Goal: Task Accomplishment & Management: Manage account settings

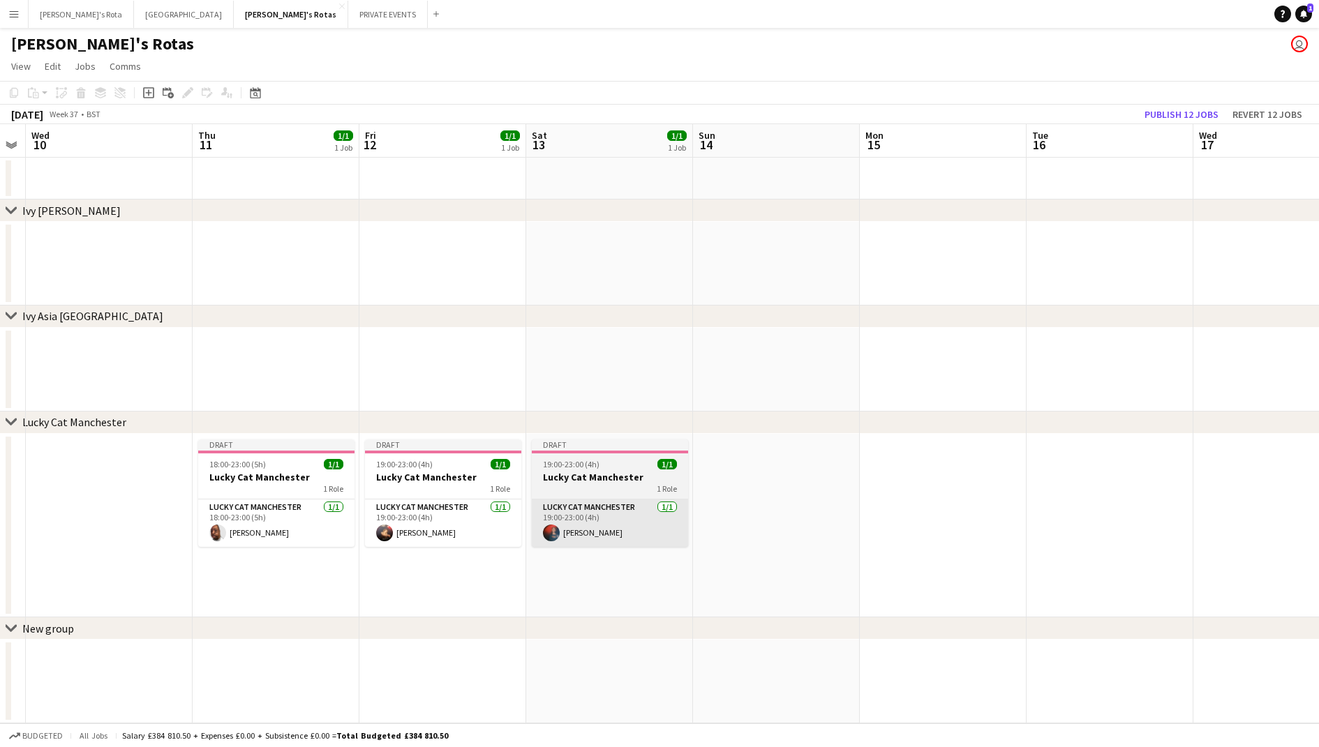
scroll to position [0, 306]
click at [640, 520] on app-card-role "Lucky Cat Manchester [DATE] 19:00-23:00 (4h) [PERSON_NAME]" at bounding box center [612, 523] width 156 height 47
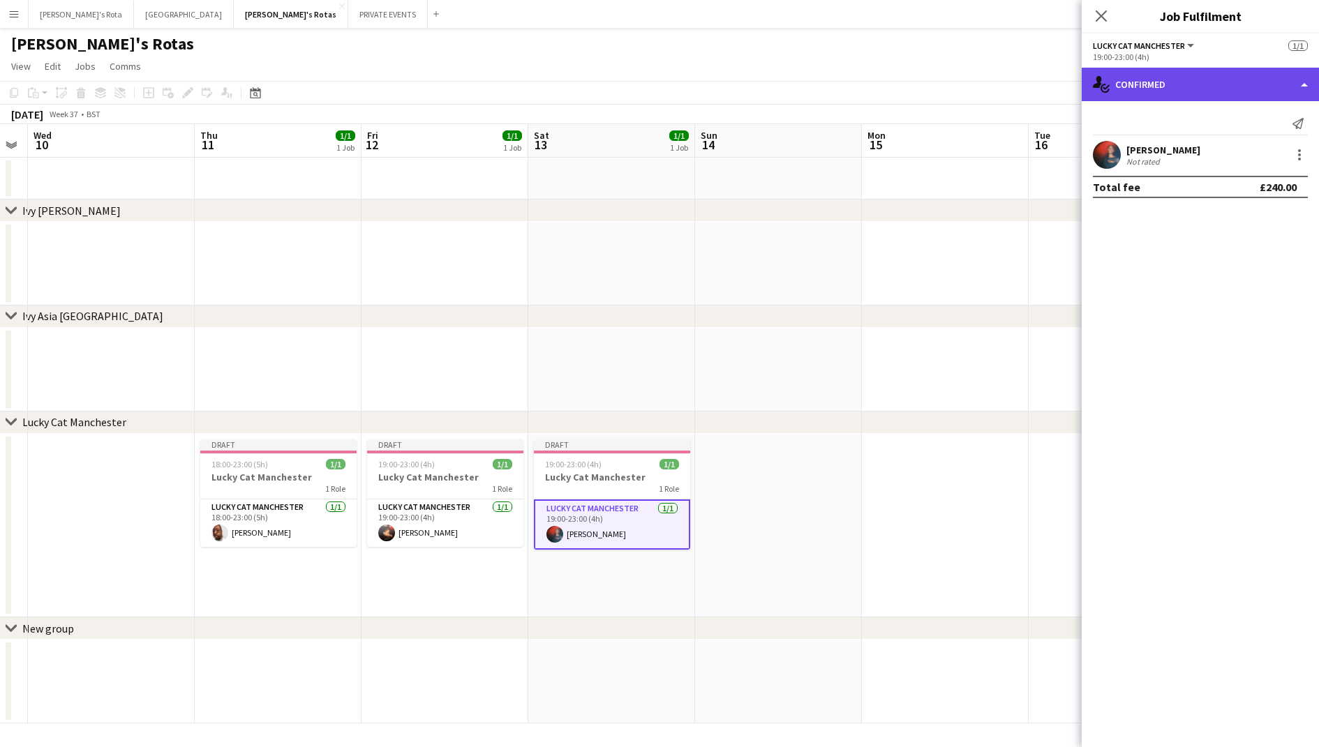
click at [1194, 88] on div "single-neutral-actions-check-2 Confirmed" at bounding box center [1199, 84] width 237 height 33
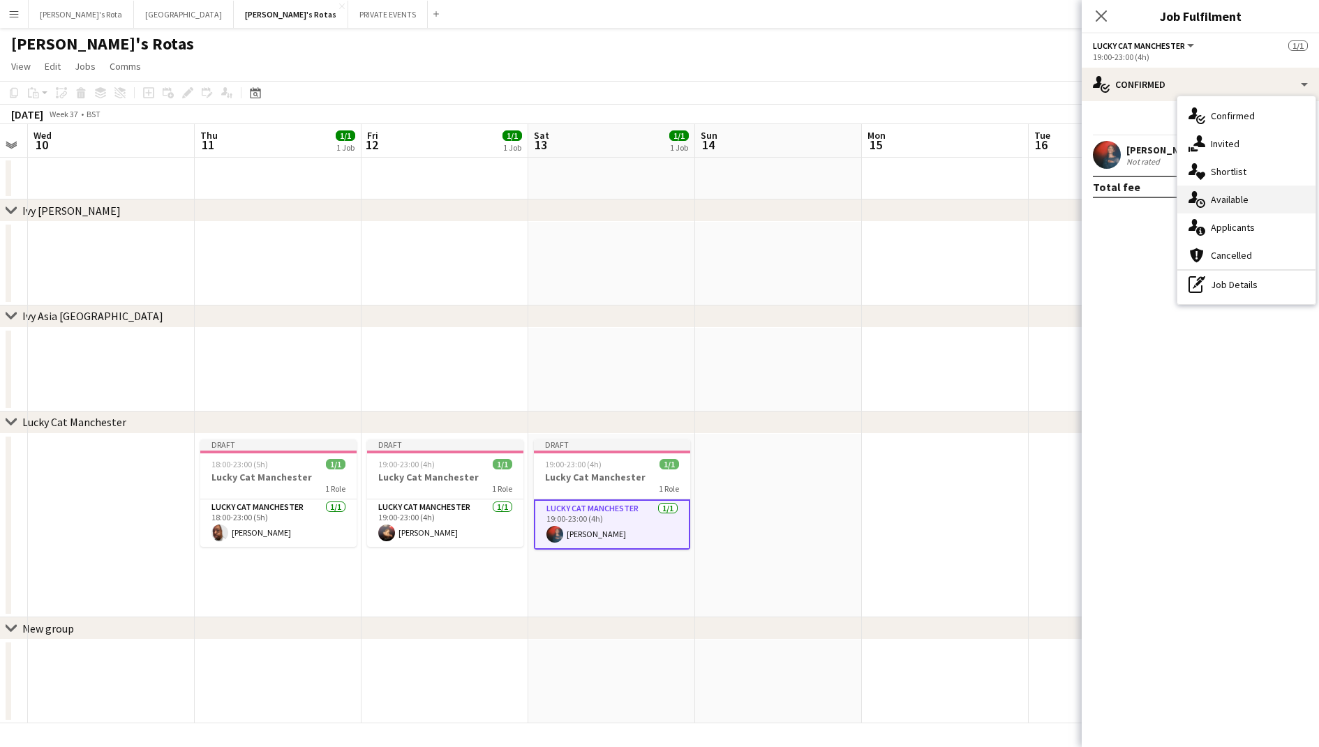
click at [1211, 203] on div "single-neutral-actions-upload Available" at bounding box center [1246, 200] width 138 height 28
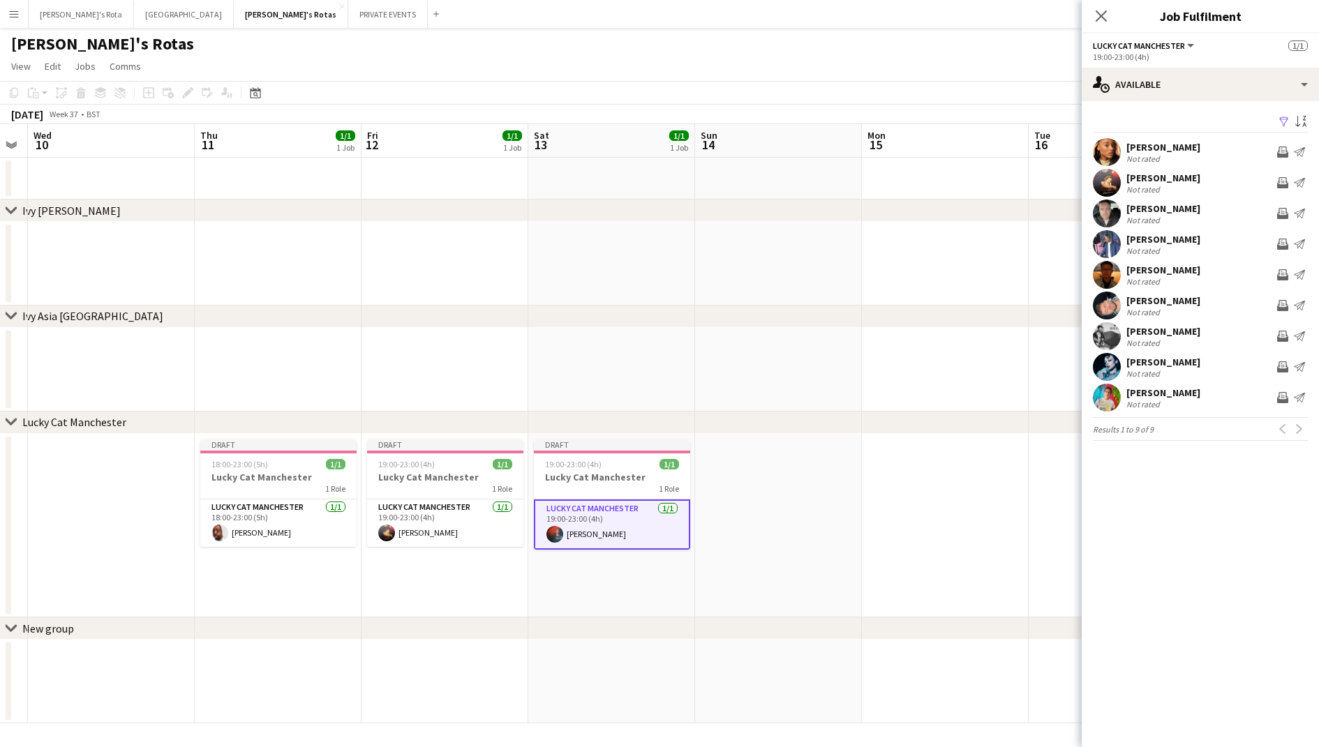
click at [750, 457] on app-date-cell at bounding box center [778, 525] width 167 height 183
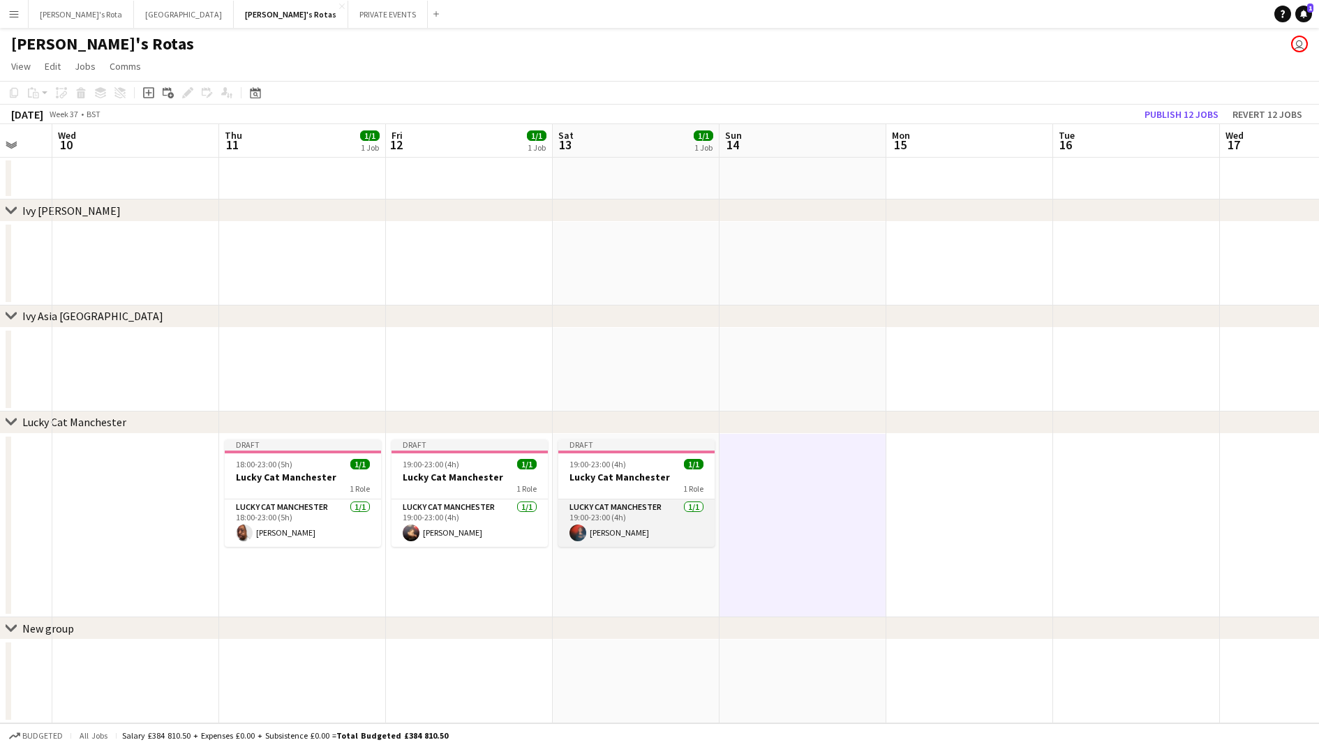
scroll to position [0, 427]
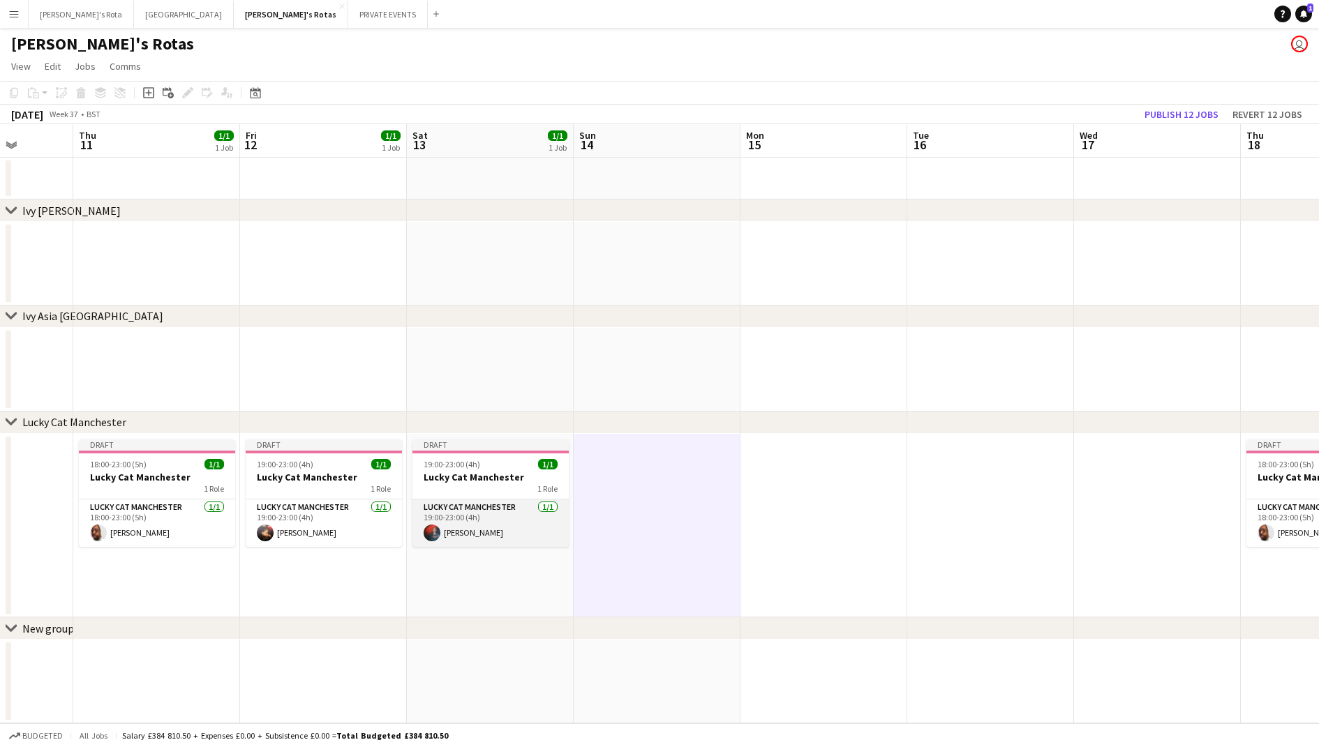
click at [505, 511] on app-card-role "Lucky Cat Manchester [DATE] 19:00-23:00 (4h) [PERSON_NAME]" at bounding box center [490, 523] width 156 height 47
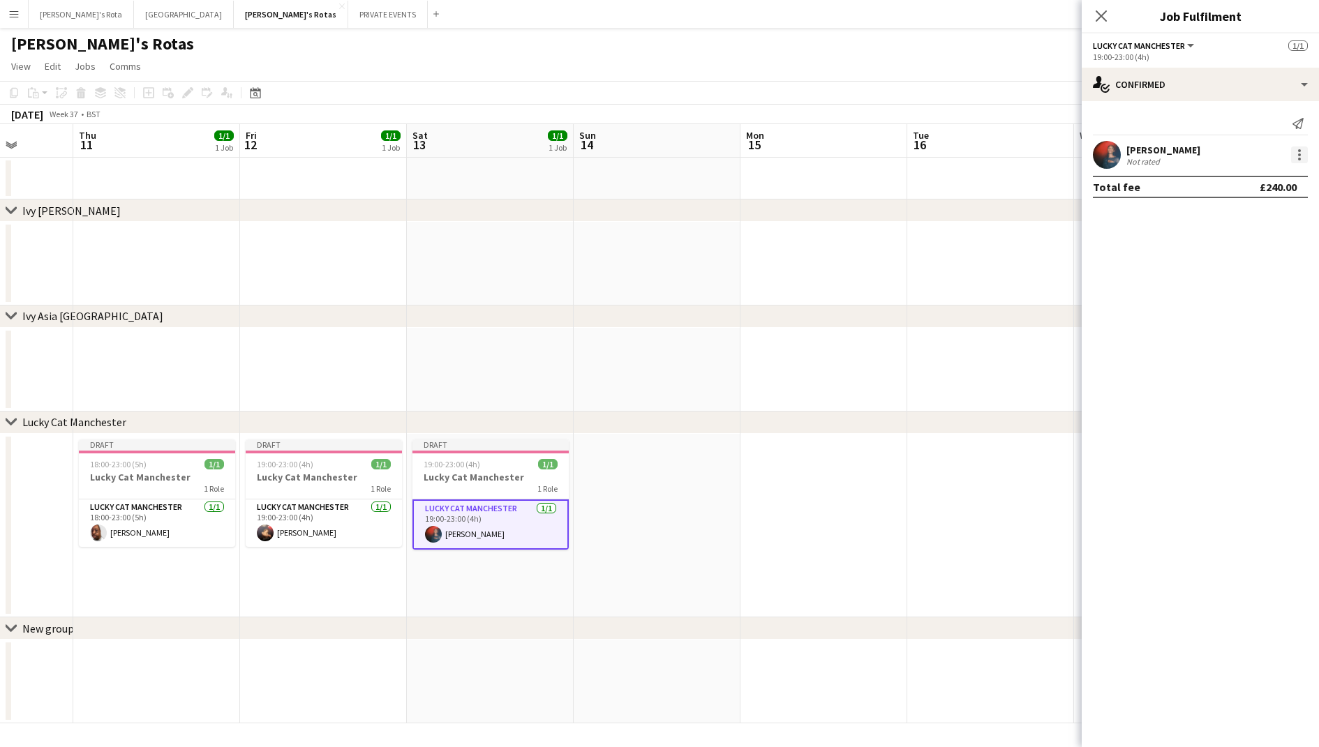
click at [1300, 152] on div at bounding box center [1299, 155] width 17 height 17
click at [1201, 308] on button "Remove" at bounding box center [1253, 314] width 109 height 33
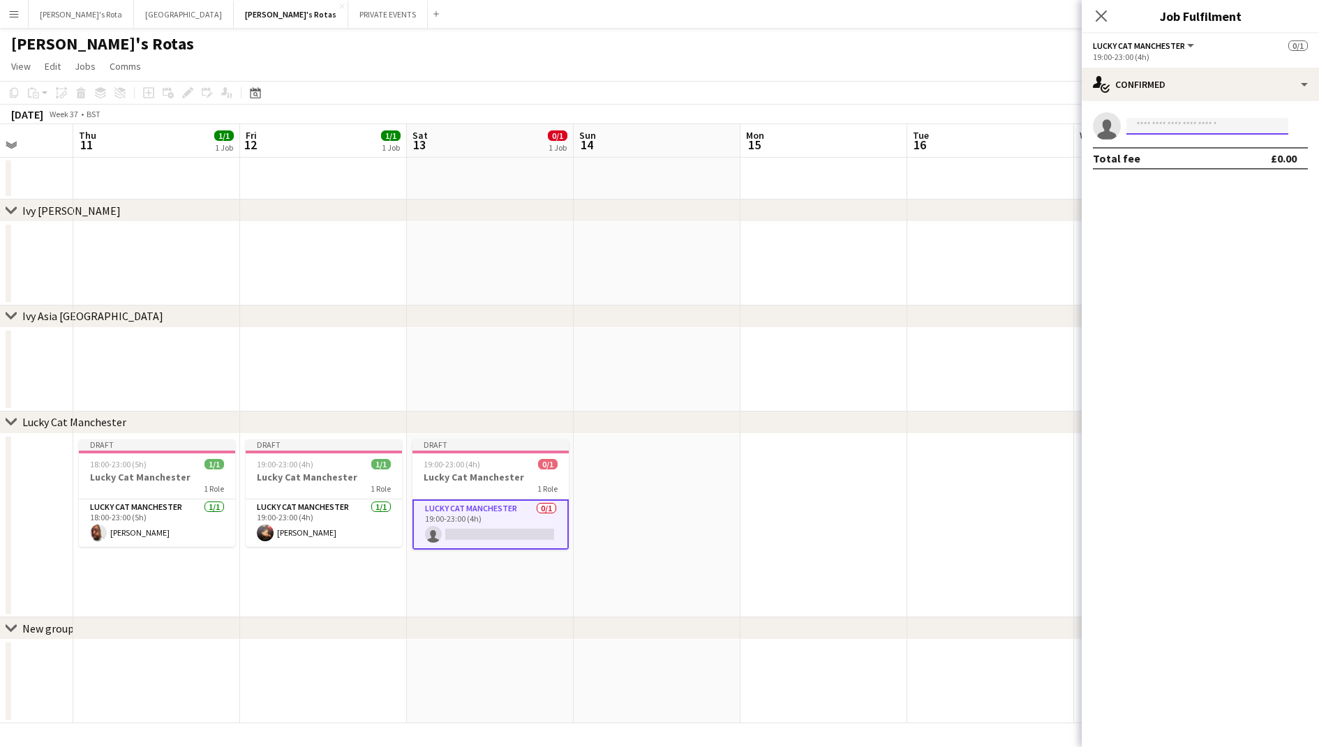
click at [1160, 130] on input at bounding box center [1207, 126] width 162 height 17
type input "****"
click at [1178, 159] on span "[EMAIL_ADDRESS][DOMAIN_NAME]" at bounding box center [1207, 157] width 140 height 11
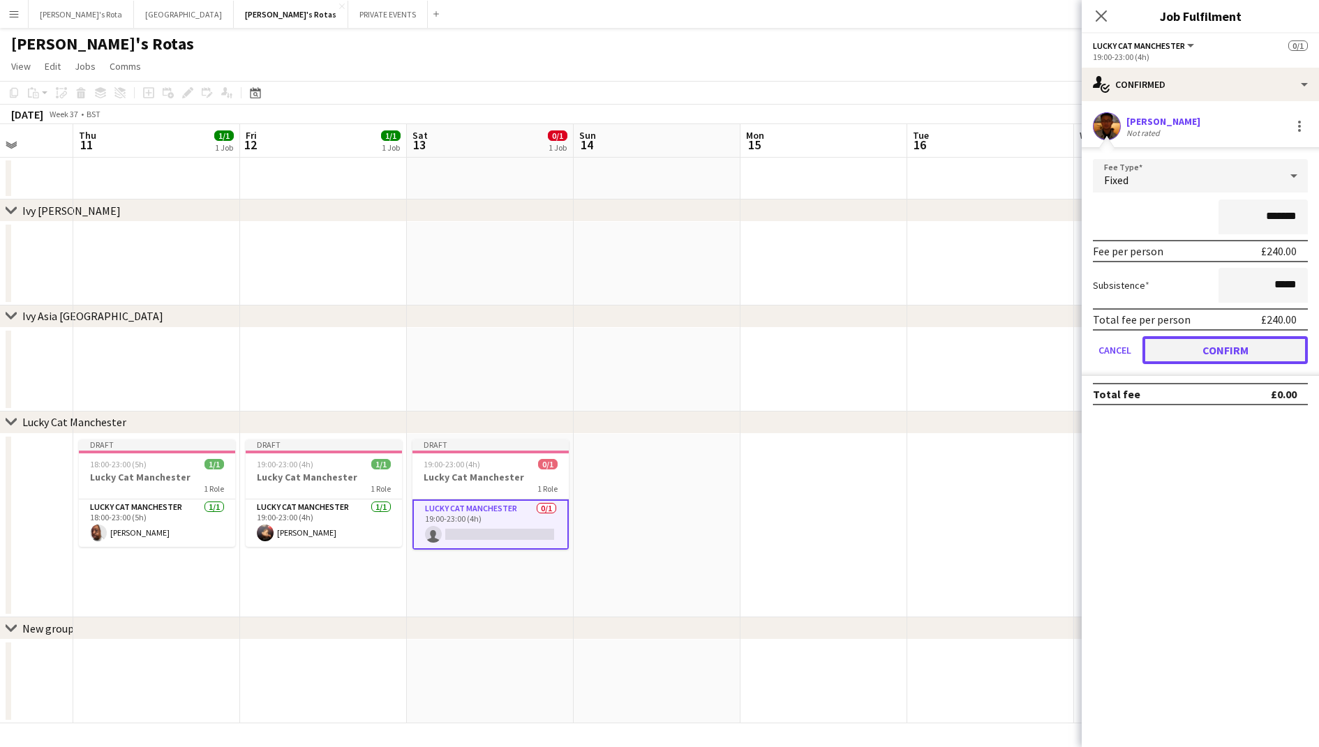
click at [1252, 348] on button "Confirm" at bounding box center [1224, 350] width 165 height 28
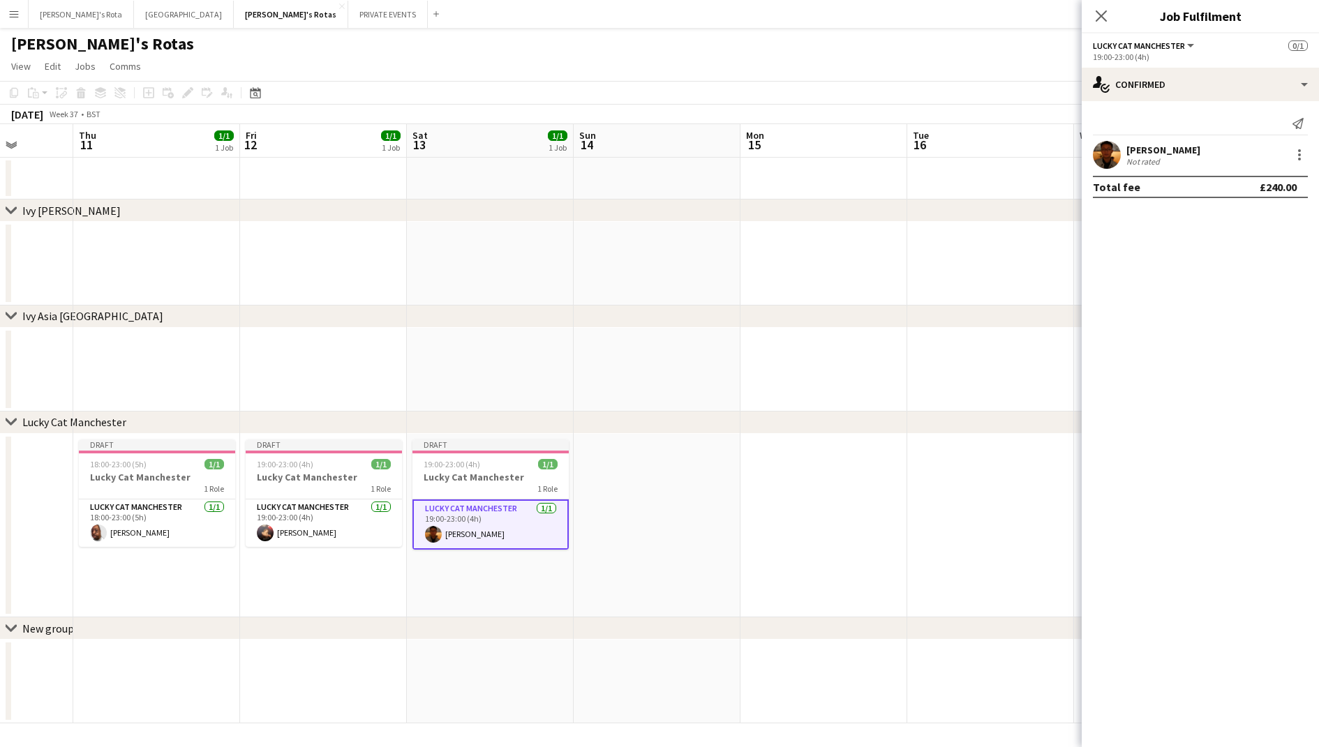
click at [771, 400] on app-date-cell at bounding box center [823, 370] width 167 height 84
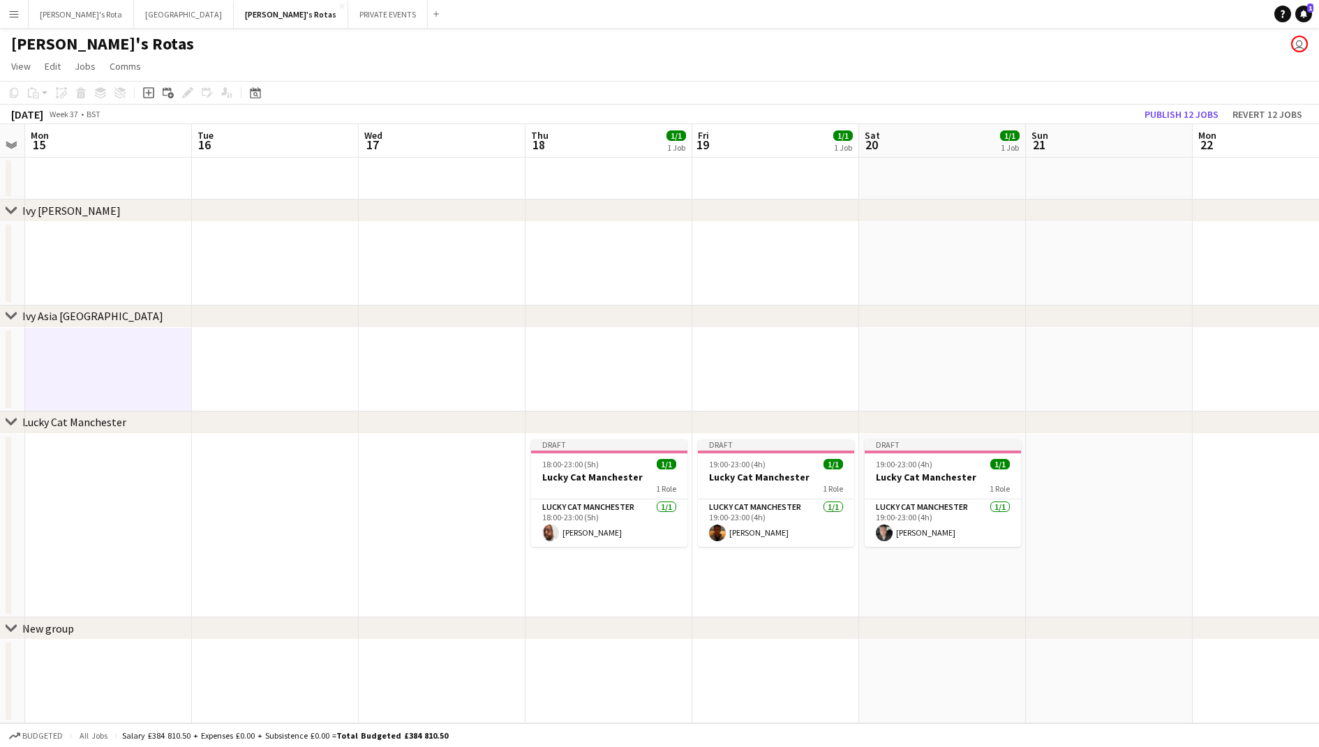
scroll to position [0, 474]
click at [789, 532] on app-card-role "Lucky Cat Manchester [DATE] 19:00-23:00 (4h) [PERSON_NAME]" at bounding box center [776, 523] width 156 height 47
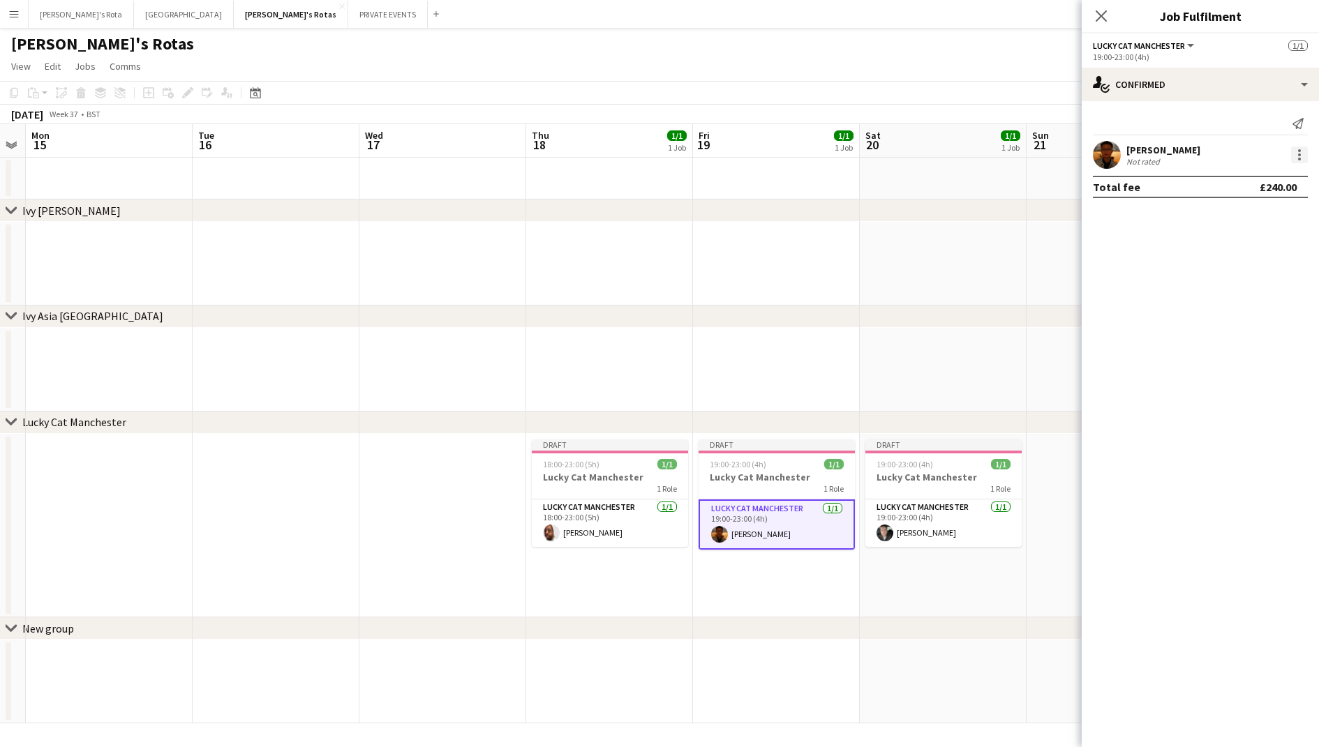
click at [1301, 157] on div at bounding box center [1299, 155] width 17 height 17
click at [1231, 309] on span "Remove" at bounding box center [1231, 314] width 42 height 12
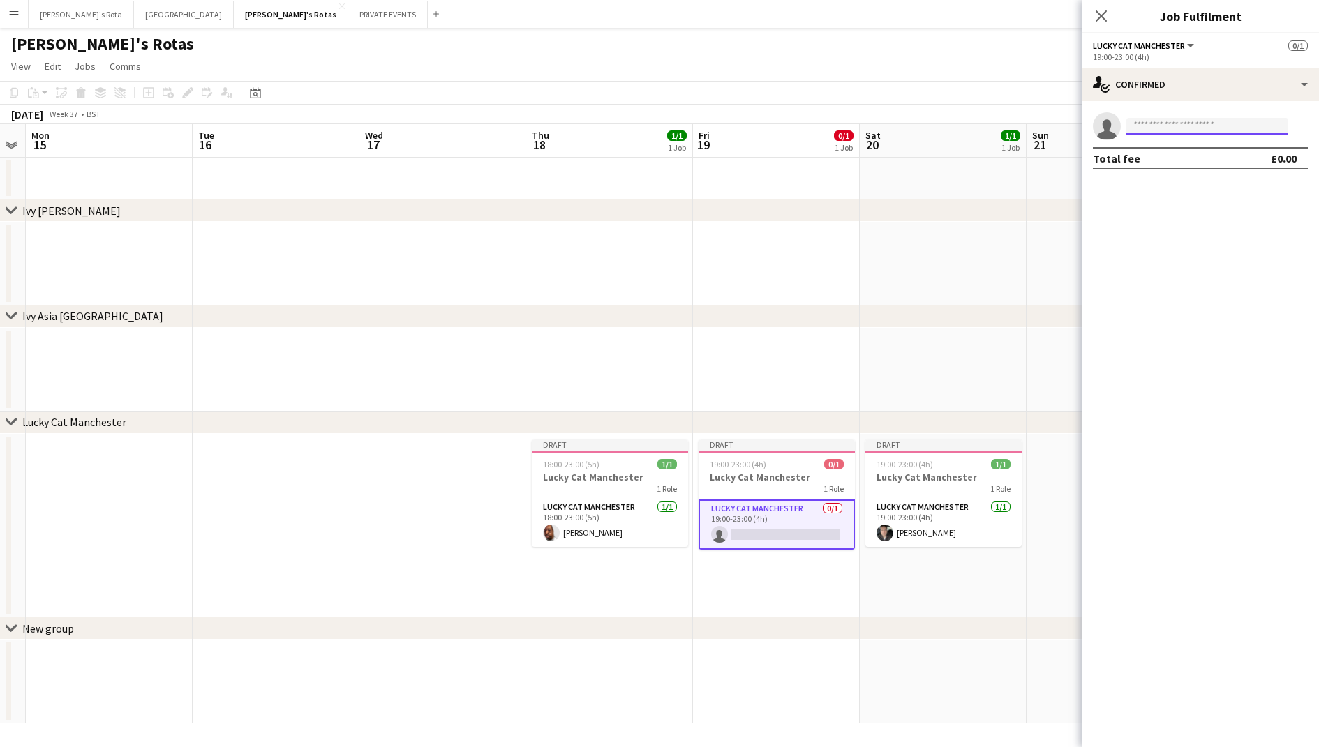
click at [1167, 130] on input at bounding box center [1207, 126] width 162 height 17
type input "*"
type input "****"
click at [1185, 160] on span "[EMAIL_ADDRESS][DOMAIN_NAME]" at bounding box center [1207, 157] width 140 height 11
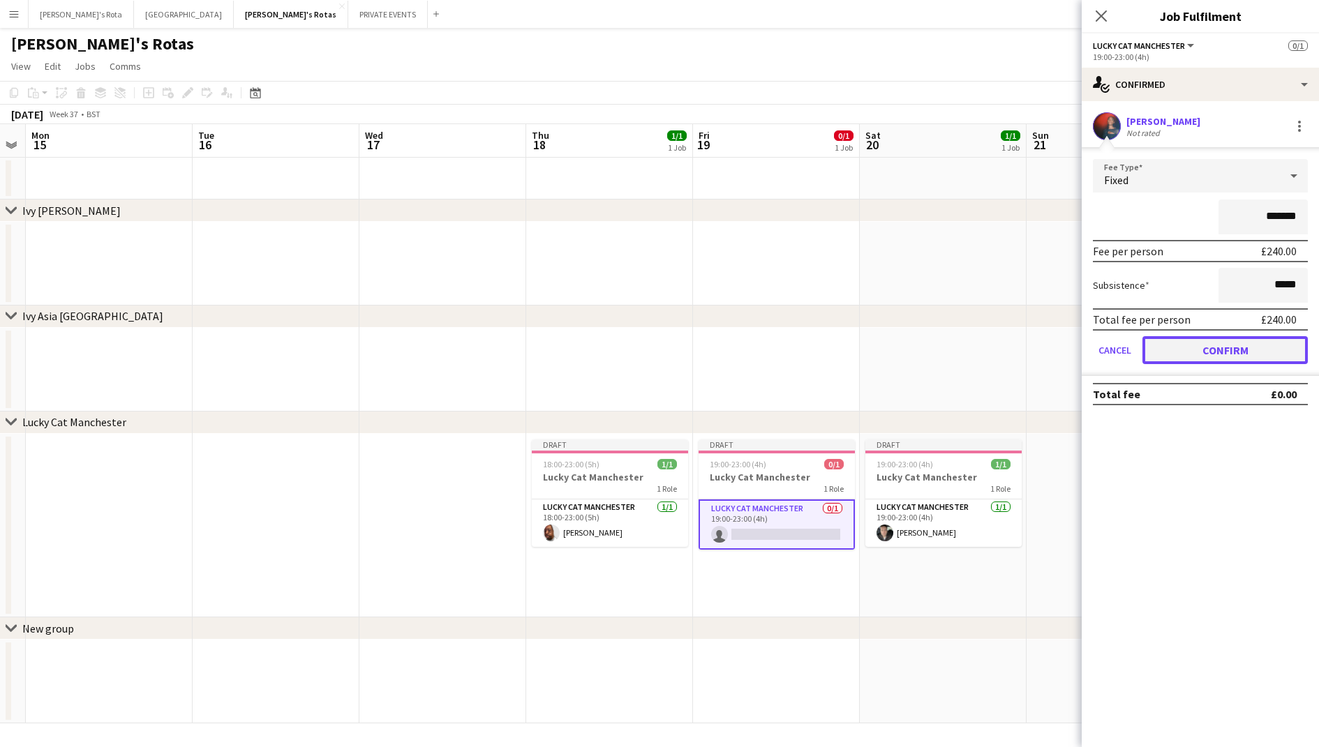
click at [1188, 353] on button "Confirm" at bounding box center [1224, 350] width 165 height 28
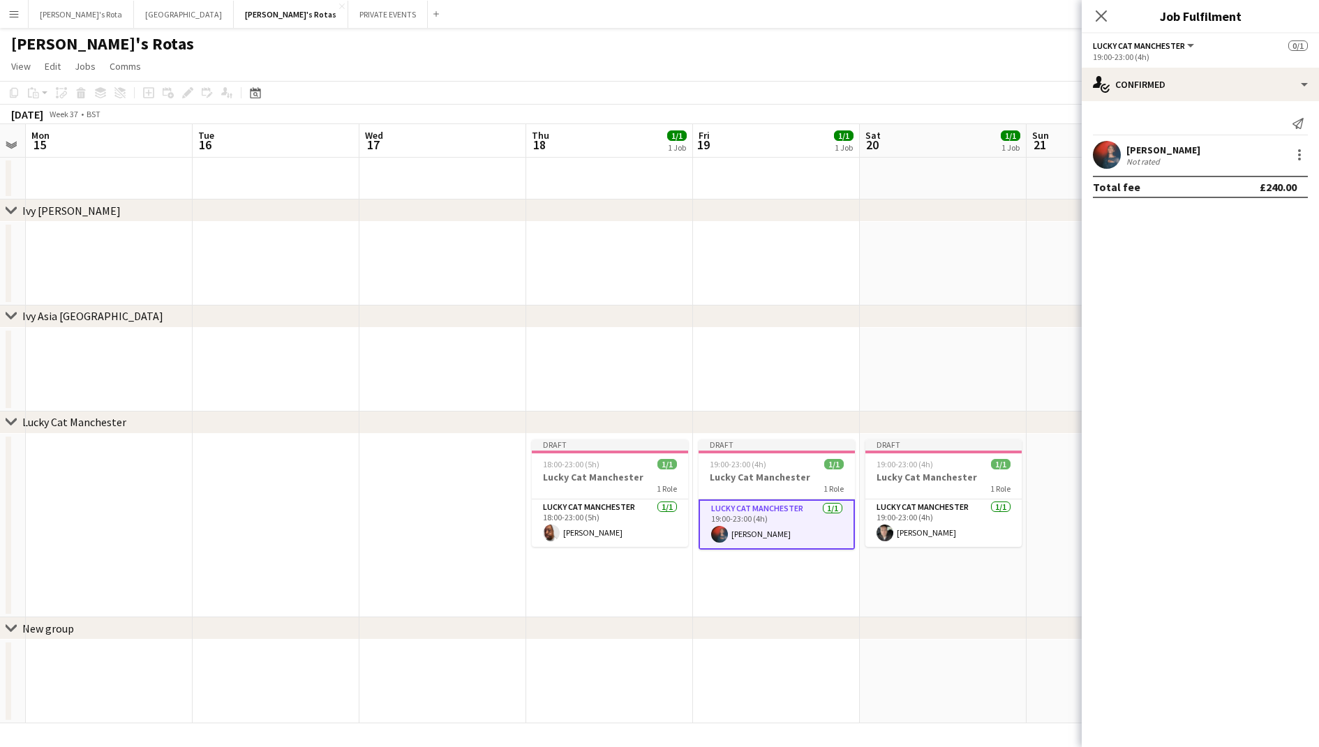
click at [836, 298] on app-date-cell at bounding box center [776, 264] width 167 height 84
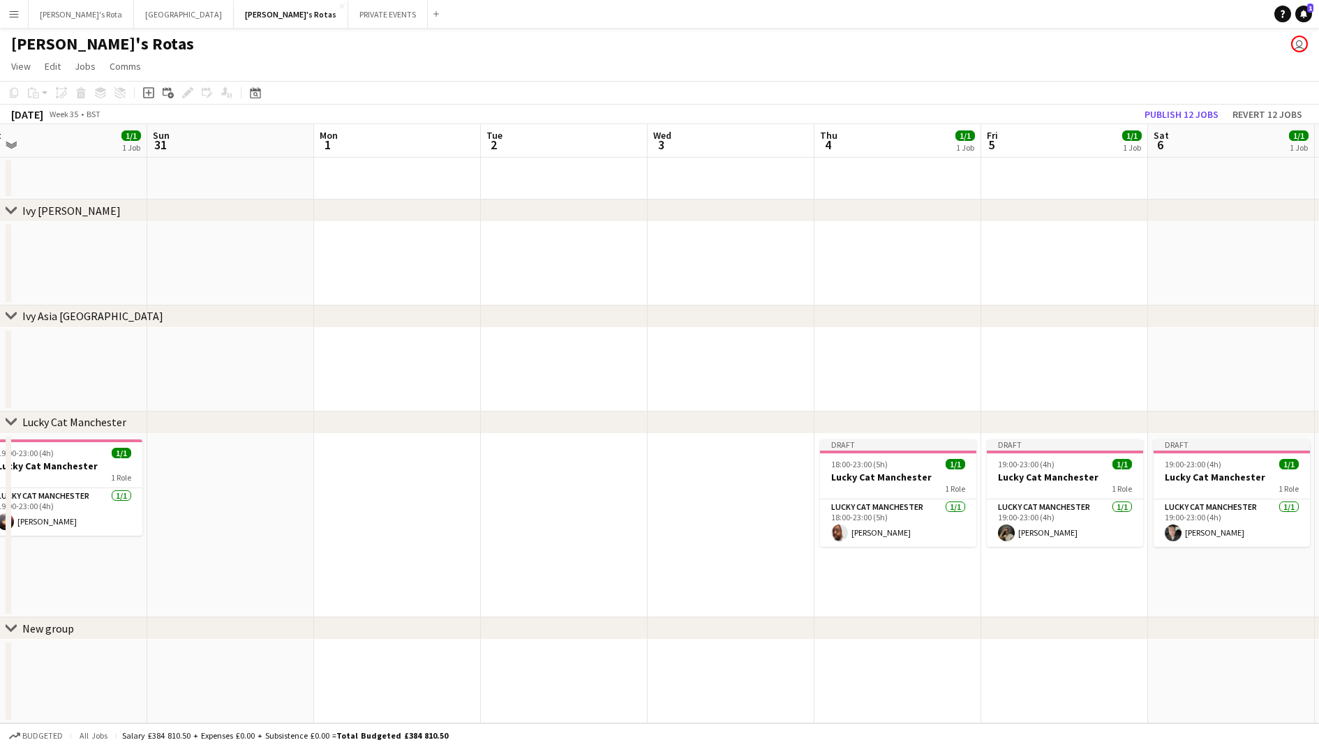
scroll to position [0, 438]
